Goal: Find specific page/section: Find specific page/section

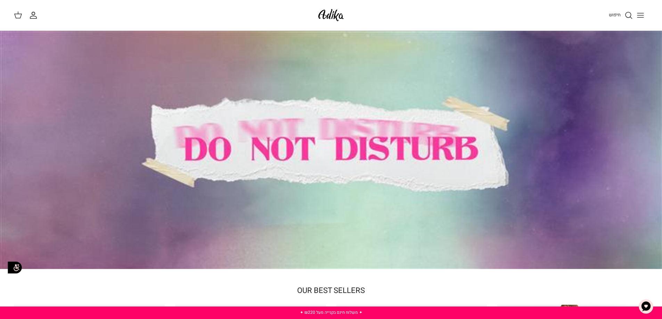
click at [641, 18] on icon "Toggle menu" at bounding box center [640, 15] width 8 height 8
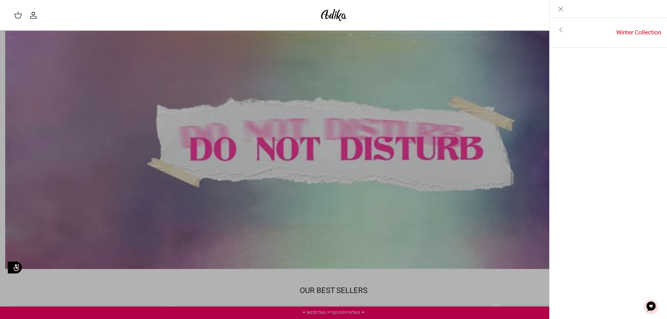
click at [565, 28] on link "Toggle menu" at bounding box center [561, 30] width 22 height 16
click at [647, 30] on link "לכל הפריטים" at bounding box center [608, 30] width 111 height 17
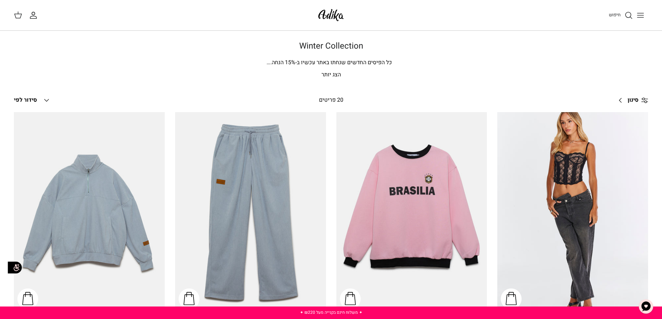
click at [641, 16] on icon "Toggle menu" at bounding box center [640, 15] width 8 height 8
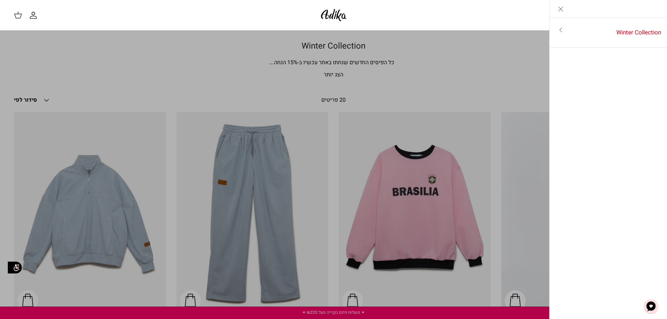
click at [564, 30] on icon "Toggle menu" at bounding box center [561, 30] width 8 height 8
click at [649, 34] on link "לכל הפריטים" at bounding box center [608, 30] width 111 height 17
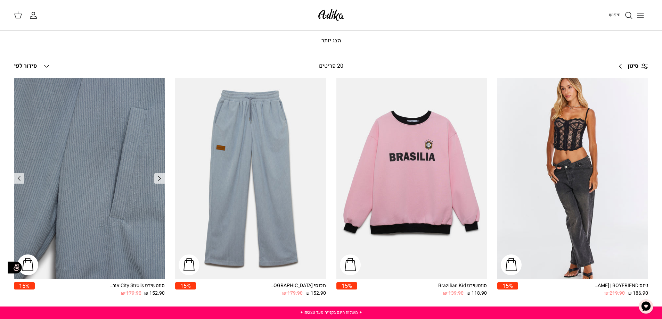
scroll to position [34, 0]
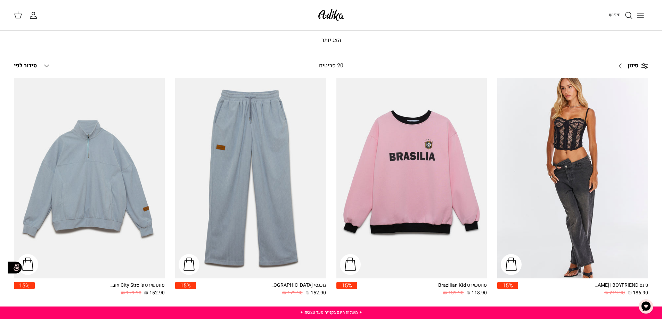
click at [41, 64] on button "Down סידור לפי" at bounding box center [32, 65] width 37 height 15
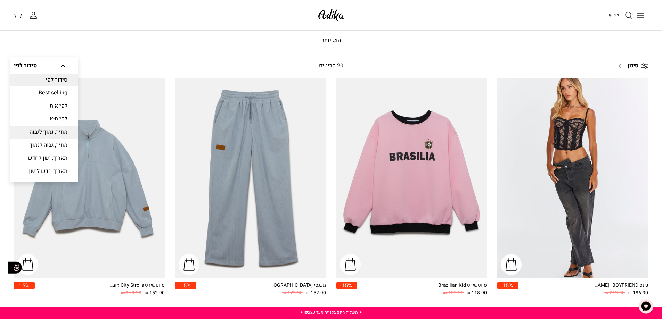
click at [50, 132] on link "מחיר, נמוך לגבוה" at bounding box center [43, 132] width 67 height 13
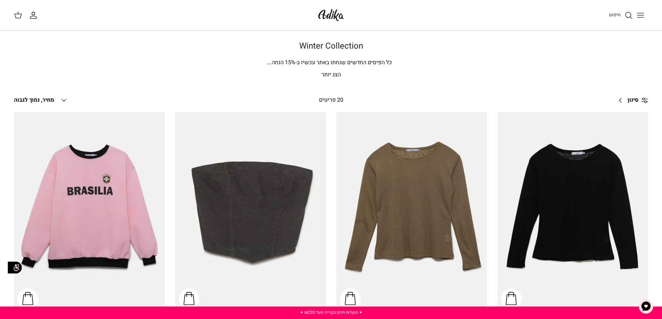
click at [639, 18] on icon "Toggle menu" at bounding box center [640, 15] width 8 height 8
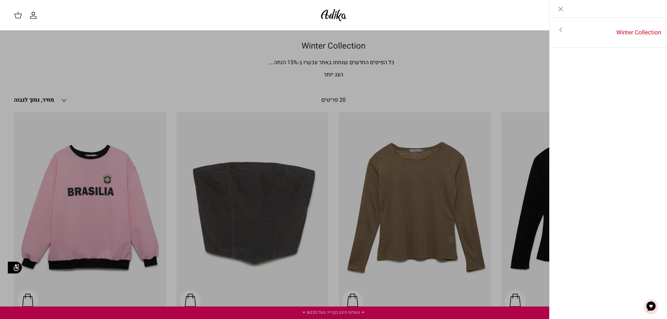
click at [563, 30] on icon "Toggle menu" at bounding box center [561, 30] width 8 height 8
click at [565, 11] on link "Close" at bounding box center [561, 8] width 22 height 17
